Goal: Task Accomplishment & Management: Manage account settings

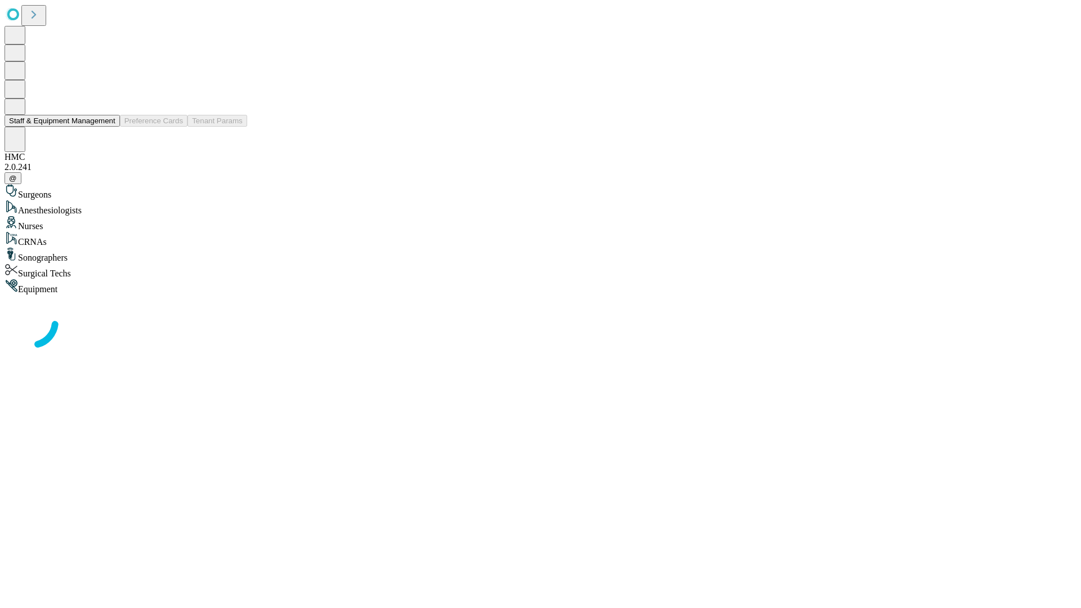
click at [108, 127] on button "Staff & Equipment Management" at bounding box center [62, 121] width 115 height 12
